Goal: Participate in discussion: Engage in conversation with other users on a specific topic

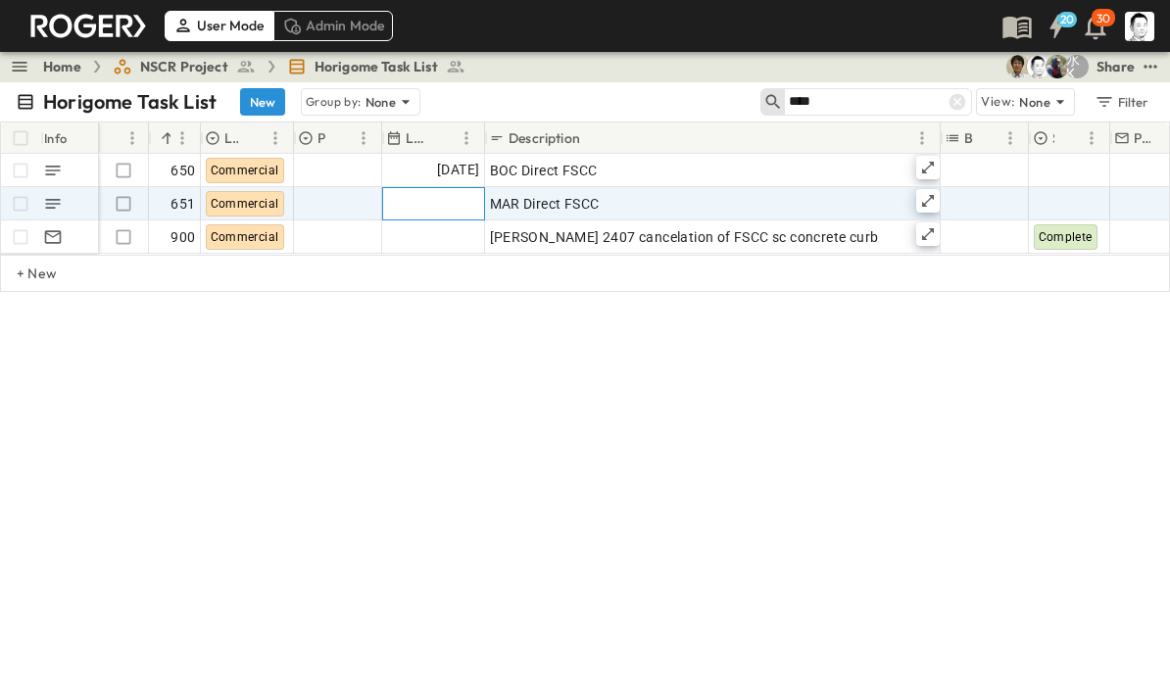
click at [443, 205] on div at bounding box center [433, 203] width 101 height 31
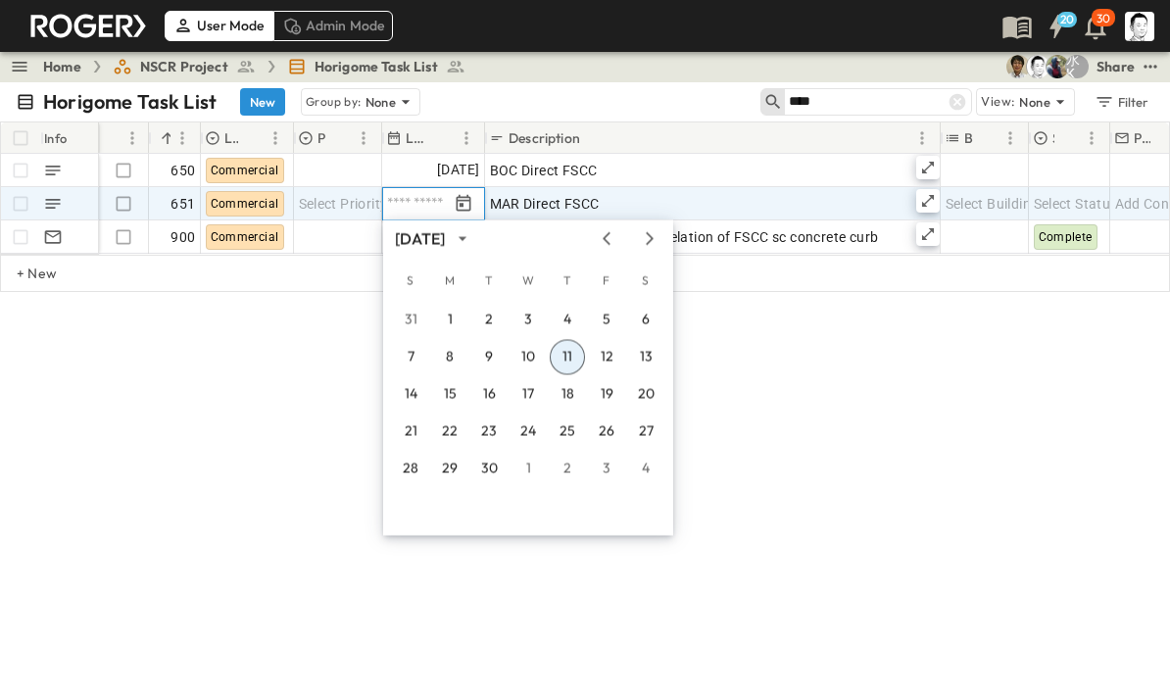
click at [574, 352] on button "11" at bounding box center [567, 357] width 35 height 35
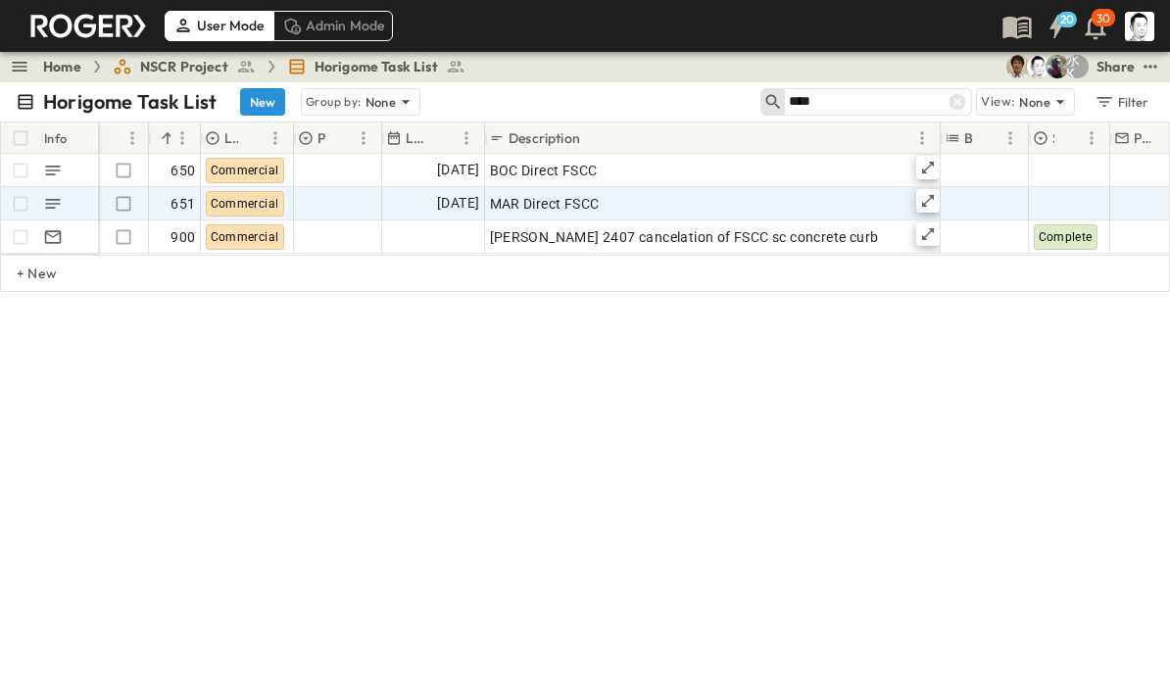
click at [837, 348] on div "Info Hot? # Log Priority Last Email Date Description Buildings Status PIC Subco…" at bounding box center [585, 268] width 1170 height 294
click at [926, 200] on icon at bounding box center [928, 201] width 16 height 16
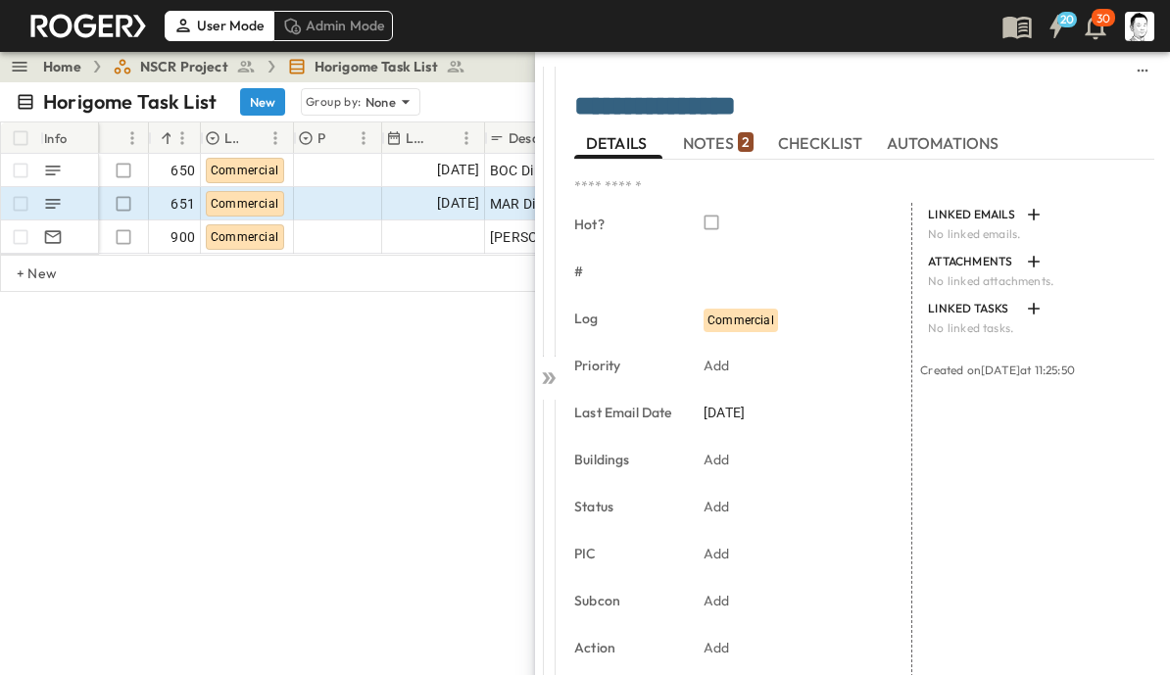
click at [737, 136] on span "NOTES 2" at bounding box center [718, 143] width 71 height 18
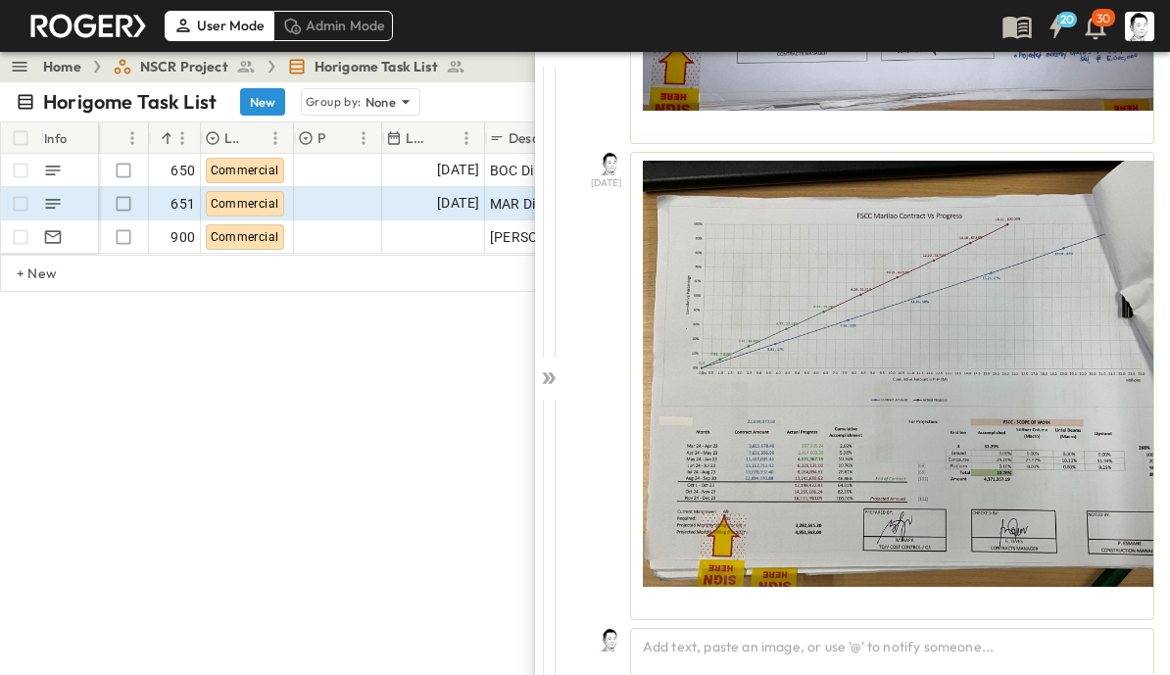
scroll to position [502, 0]
click at [796, 659] on div "Add text, paste an image, or use '@' to notify someone..." at bounding box center [892, 653] width 524 height 50
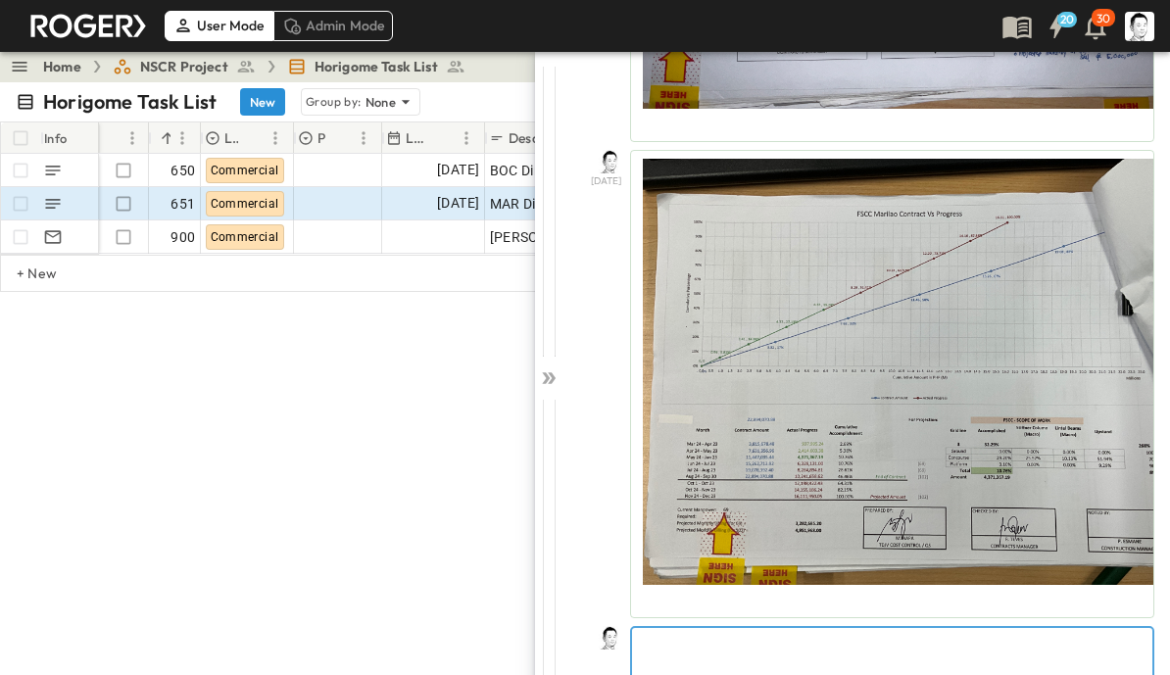
click at [961, 646] on p at bounding box center [892, 644] width 501 height 20
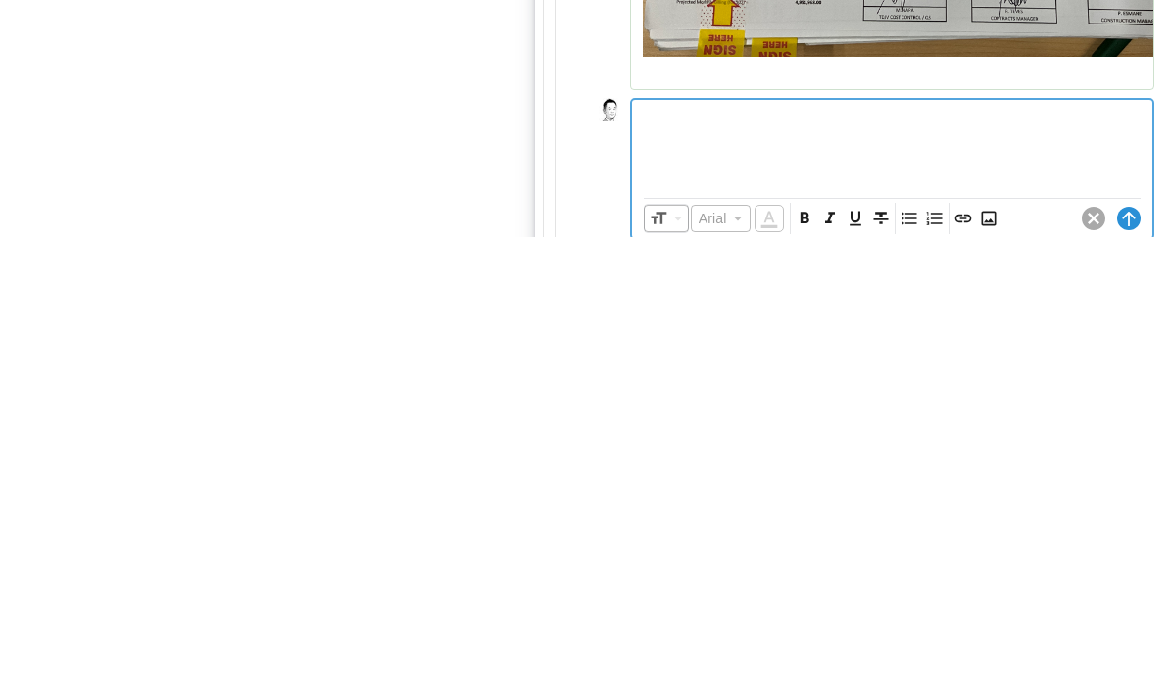
scroll to position [594, 0]
click at [981, 649] on icon "Insert Image" at bounding box center [987, 656] width 15 height 15
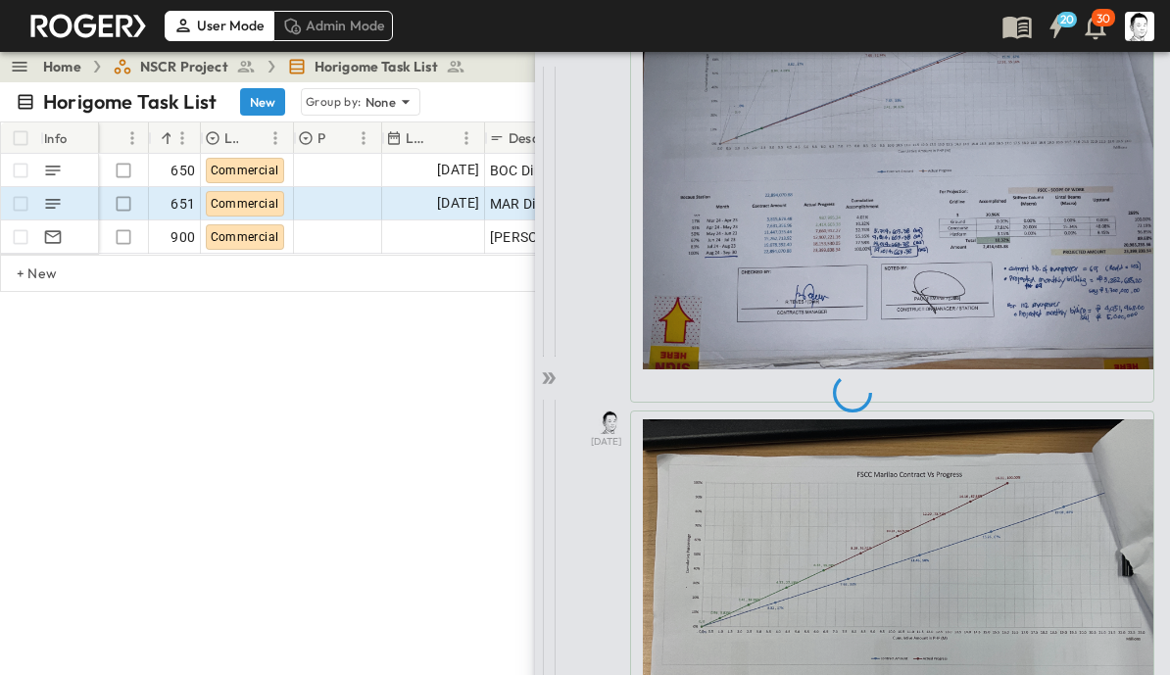
scroll to position [477, 0]
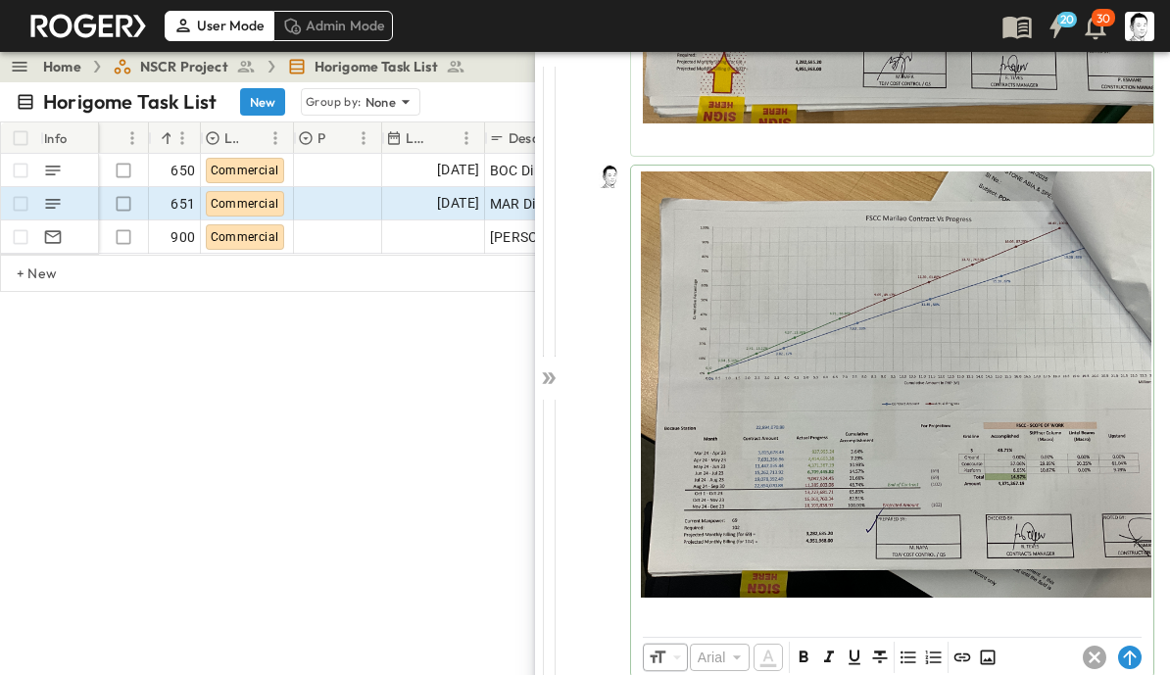
click at [1125, 656] on icon at bounding box center [1130, 658] width 24 height 24
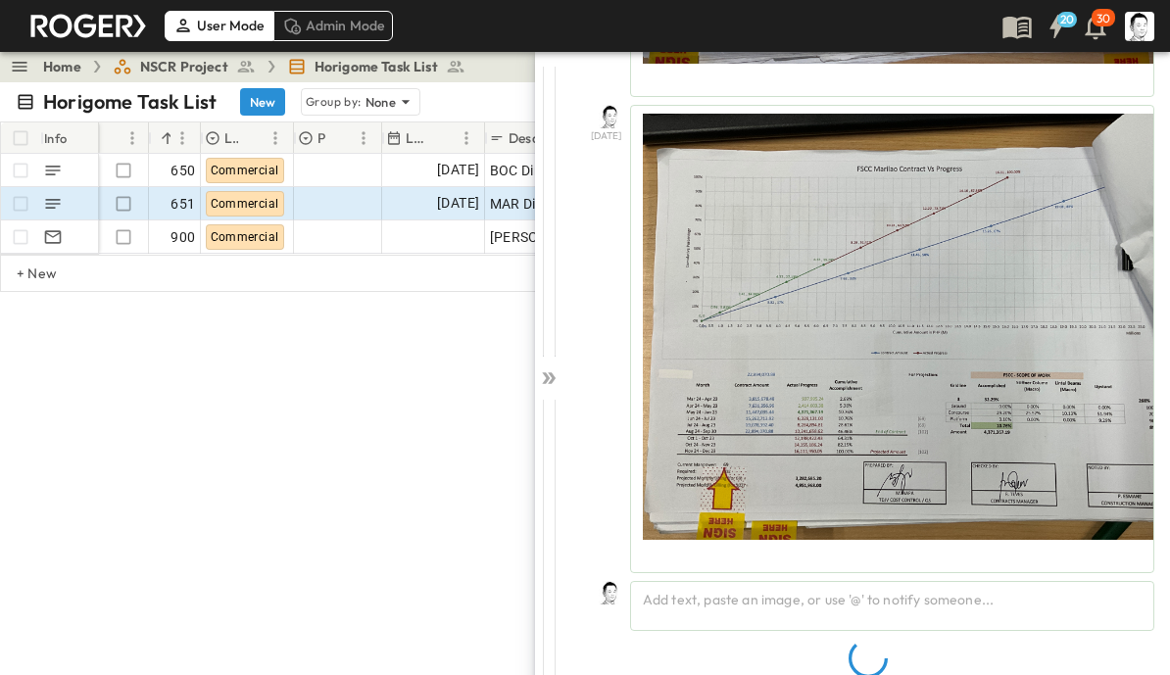
scroll to position [502, 0]
